Goal: Task Accomplishment & Management: Use online tool/utility

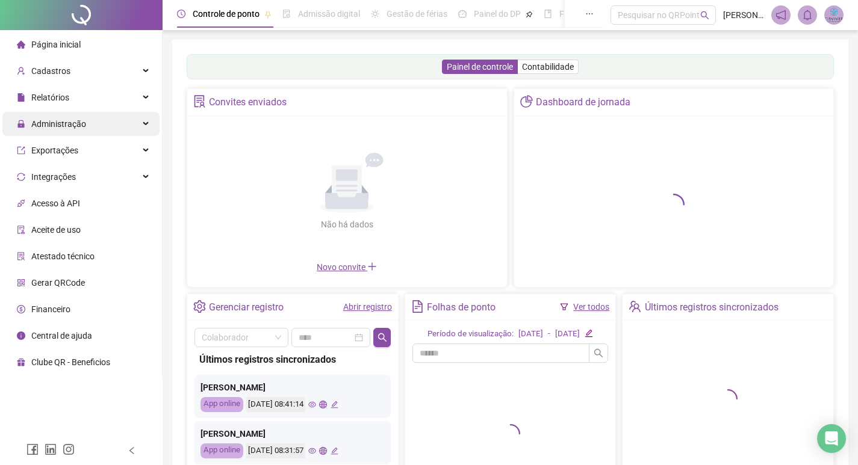
click at [57, 123] on span "Administração" at bounding box center [58, 124] width 55 height 10
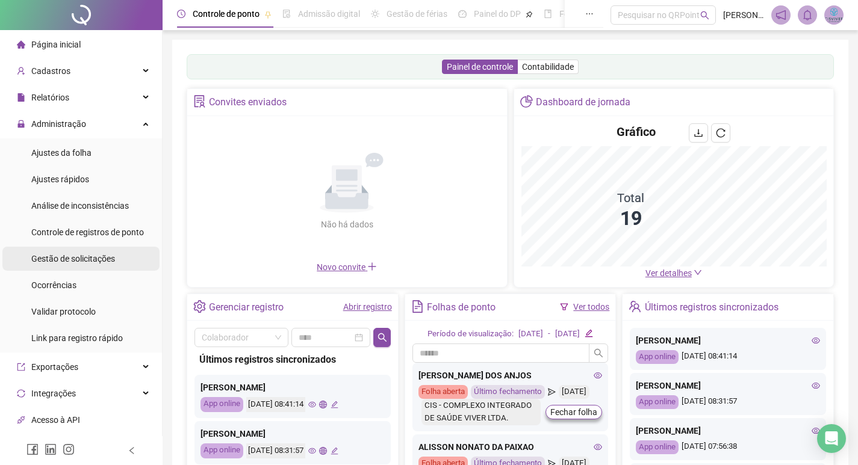
click at [79, 249] on div "Gestão de solicitações" at bounding box center [73, 259] width 84 height 24
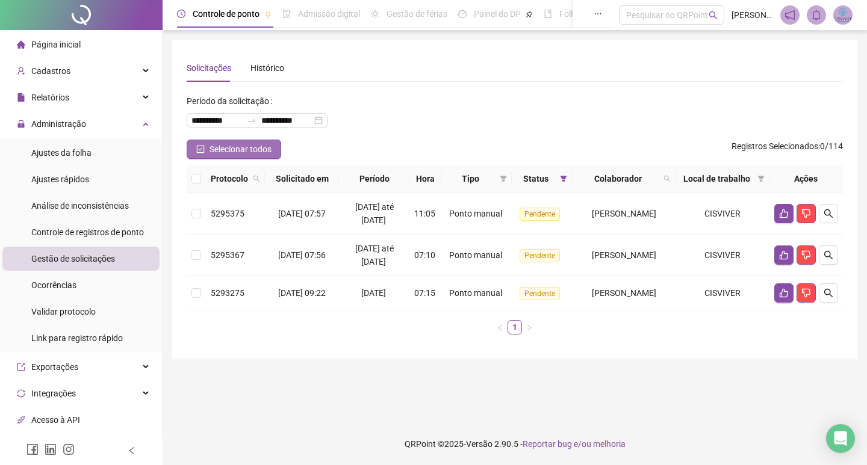
click at [252, 149] on span "Selecionar todos" at bounding box center [241, 149] width 62 height 13
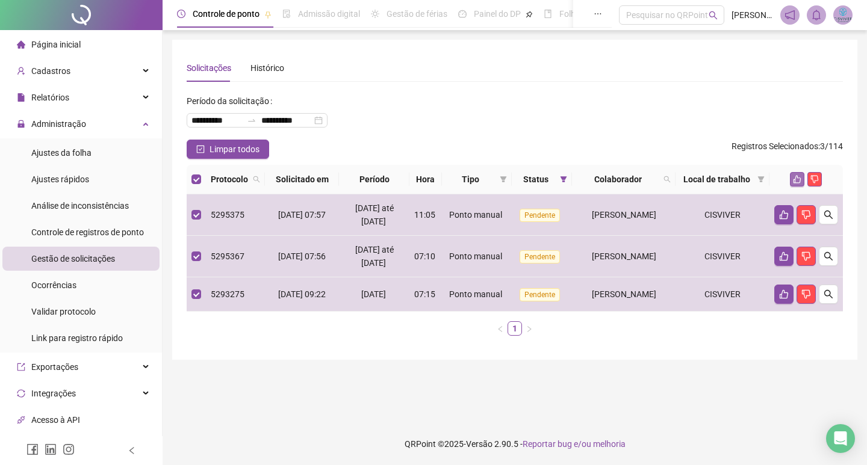
click at [797, 184] on icon "like" at bounding box center [797, 179] width 8 height 8
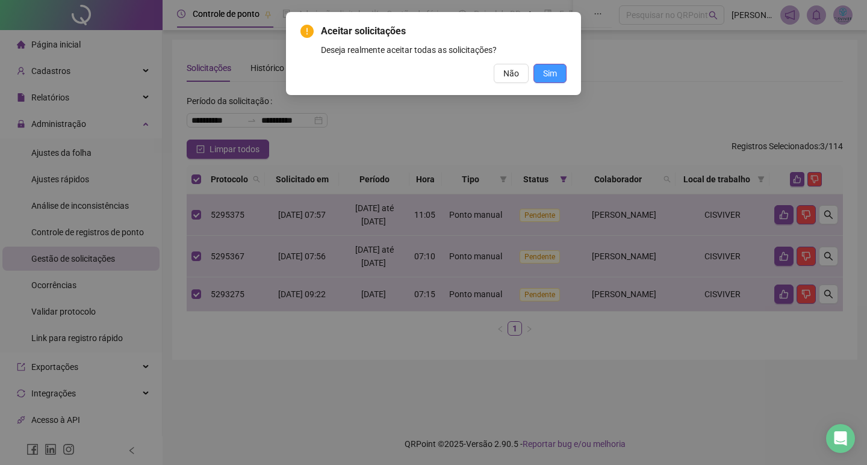
click at [552, 72] on span "Sim" at bounding box center [550, 73] width 14 height 13
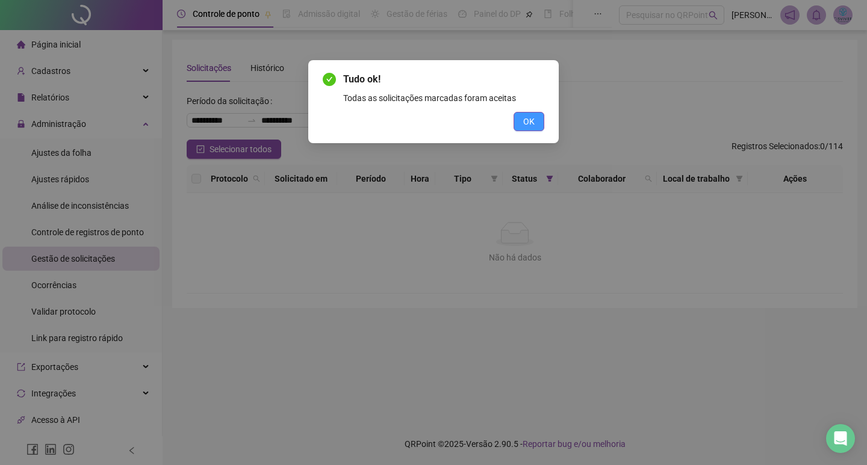
click at [532, 118] on span "OK" at bounding box center [528, 121] width 11 height 13
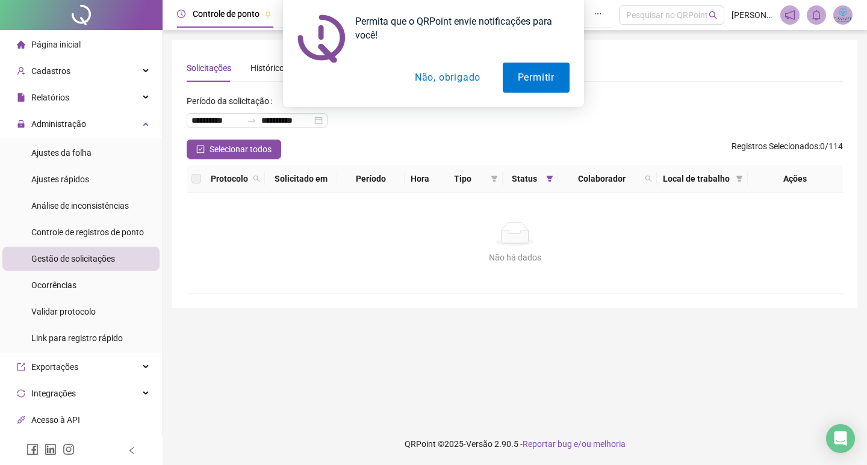
click at [454, 76] on button "Não, obrigado" at bounding box center [448, 78] width 96 height 30
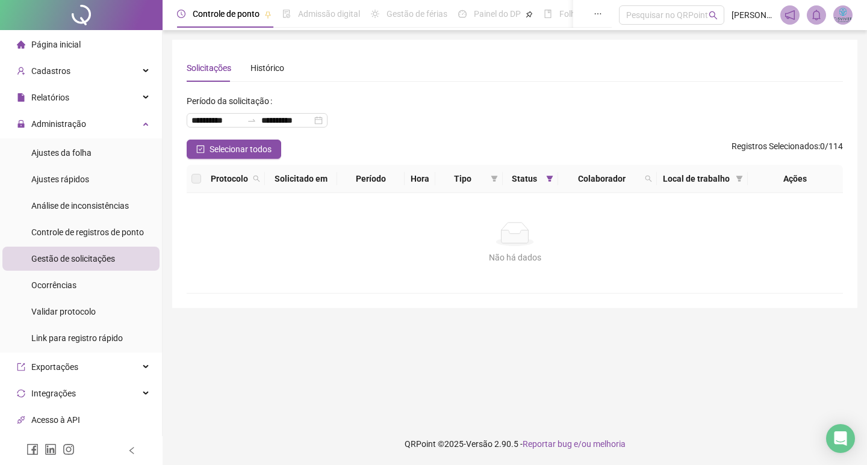
click at [845, 17] on img at bounding box center [843, 15] width 18 height 18
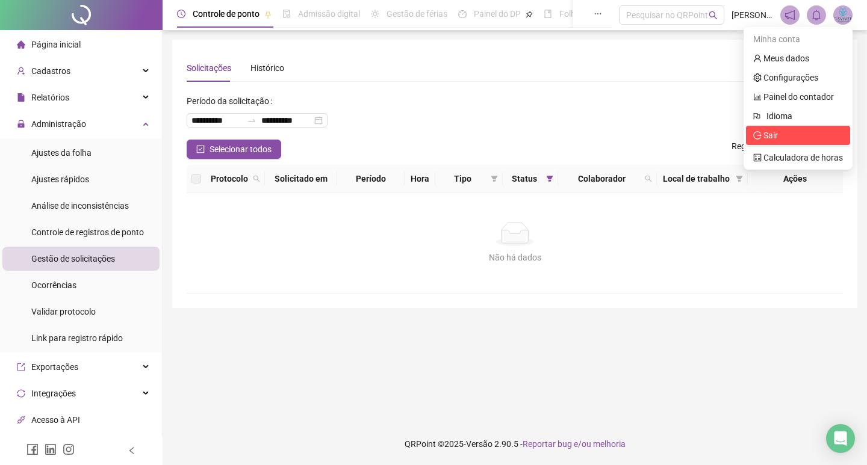
click at [778, 138] on span "Sair" at bounding box center [771, 136] width 14 height 10
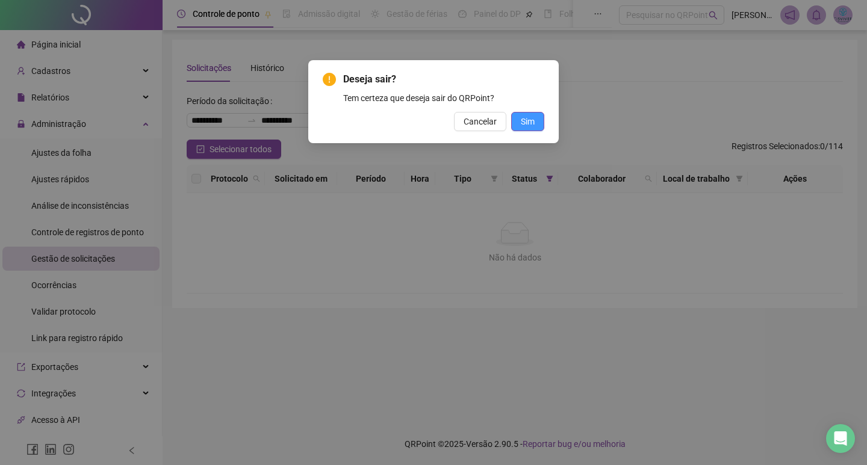
click at [541, 118] on button "Sim" at bounding box center [527, 121] width 33 height 19
